Goal: Task Accomplishment & Management: Use online tool/utility

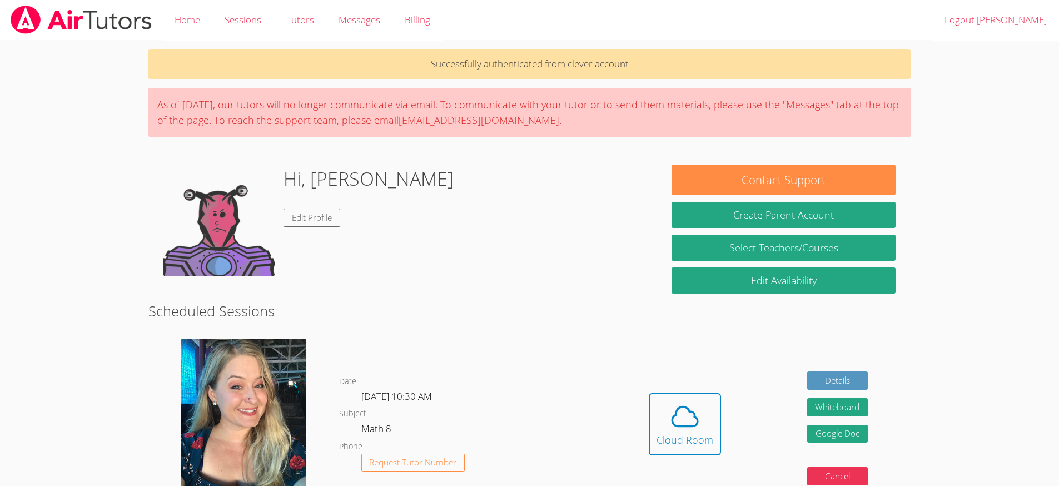
scroll to position [96, 0]
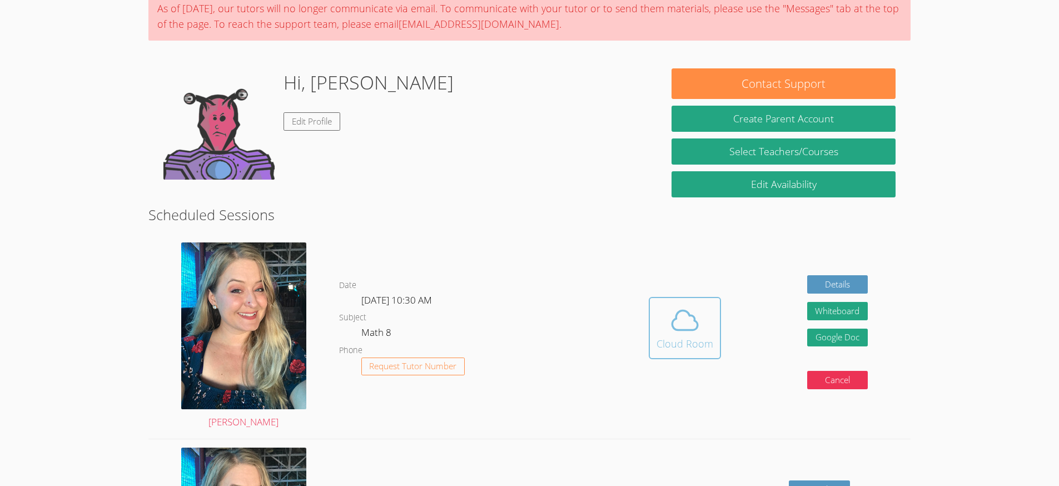
click at [664, 330] on span at bounding box center [685, 320] width 57 height 31
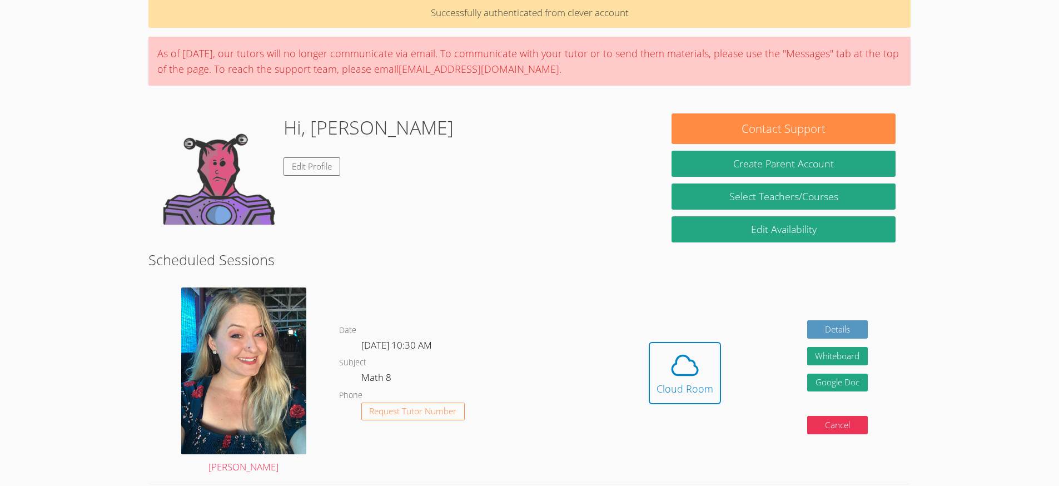
scroll to position [0, 0]
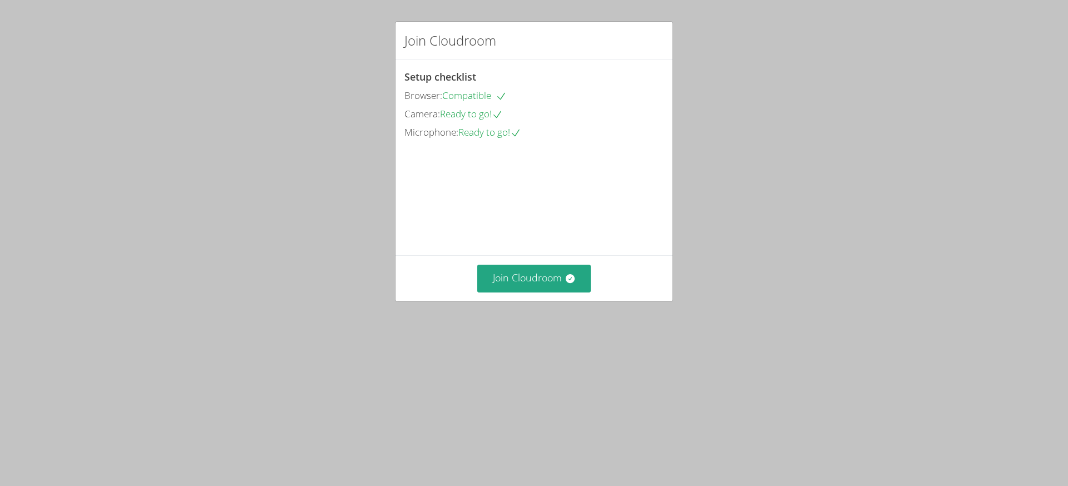
click at [593, 255] on div "Setup checklist Browser: Compatible Camera: Ready to go! Microphone: Ready to g…" at bounding box center [533, 157] width 277 height 195
click at [549, 292] on button "Join Cloudroom" at bounding box center [534, 278] width 114 height 27
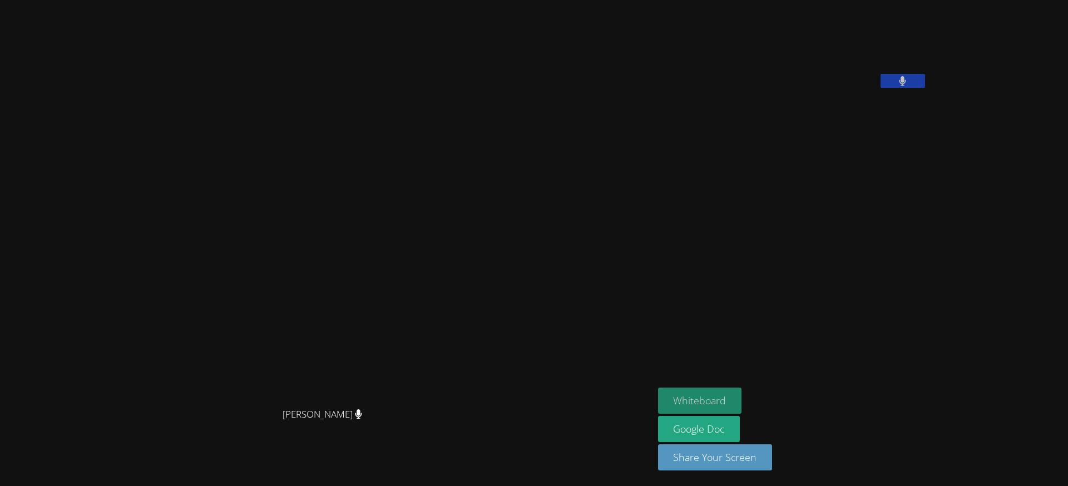
click at [742, 393] on button "Whiteboard" at bounding box center [700, 401] width 84 height 26
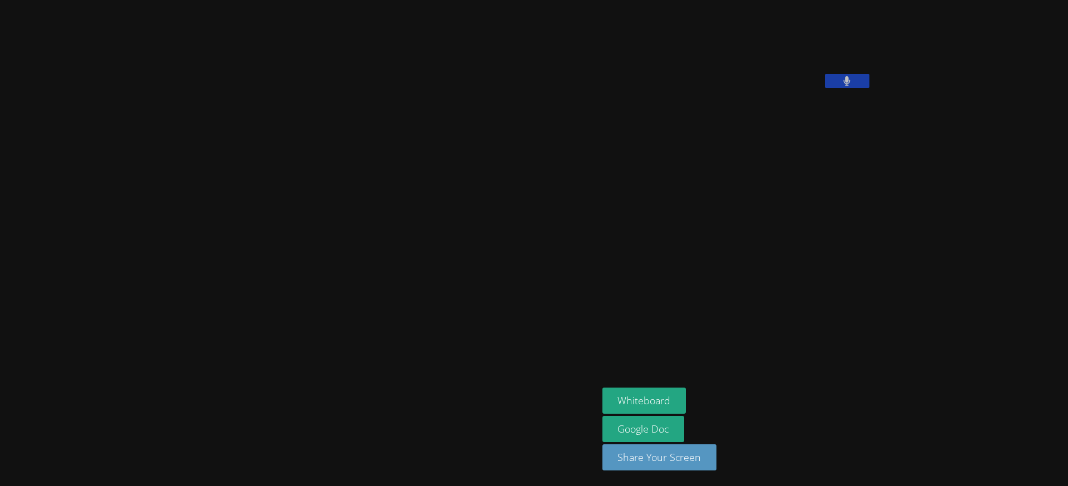
click at [825, 88] on button at bounding box center [847, 81] width 44 height 14
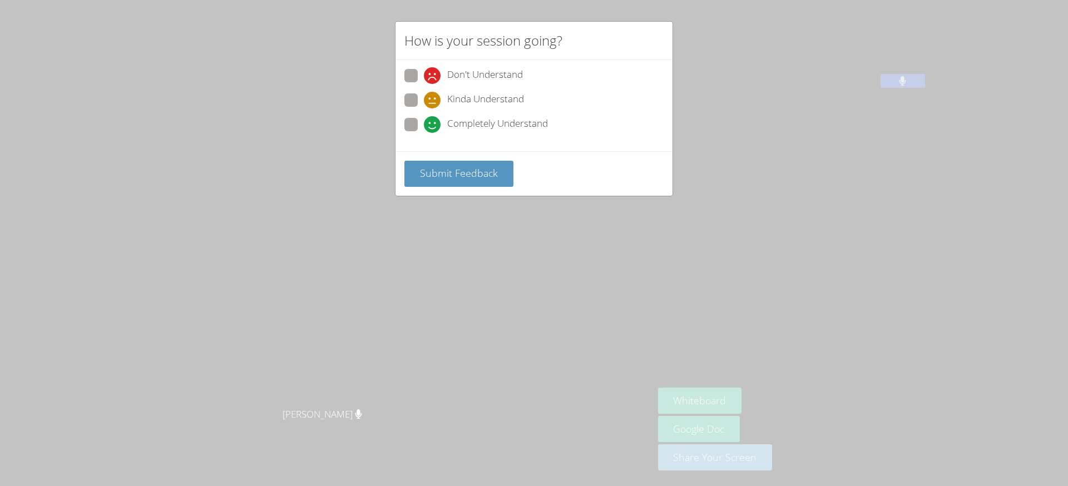
click at [498, 126] on span "Completely Understand" at bounding box center [497, 124] width 101 height 17
click at [433, 126] on input "Completely Understand" at bounding box center [428, 122] width 9 height 9
radio input "true"
click at [430, 172] on span "Submit Feedback" at bounding box center [459, 172] width 78 height 13
